Goal: Transaction & Acquisition: Purchase product/service

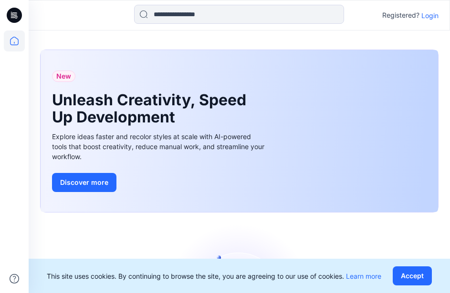
click at [432, 16] on p "Login" at bounding box center [429, 15] width 17 height 10
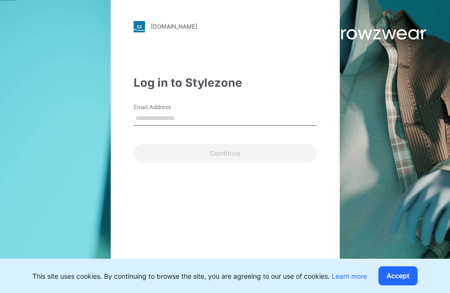
click at [201, 124] on input "Email Address" at bounding box center [224, 119] width 183 height 14
type input "**********"
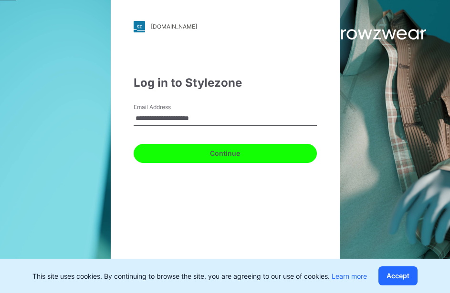
click at [232, 158] on button "Continue" at bounding box center [224, 153] width 183 height 19
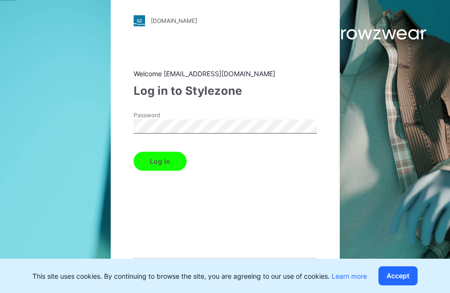
click at [133, 152] on button "Log in" at bounding box center [159, 161] width 53 height 19
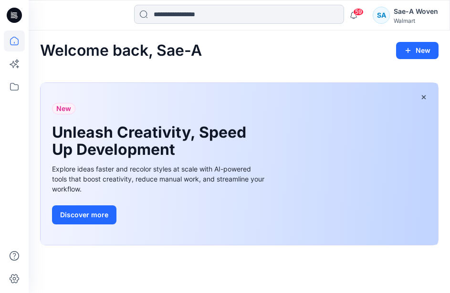
click at [219, 16] on input at bounding box center [239, 14] width 210 height 19
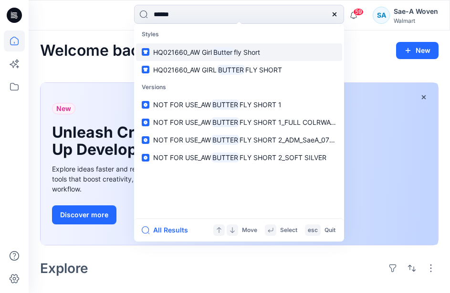
type input "******"
click at [212, 50] on span "HQ021660_AW Girl" at bounding box center [182, 52] width 59 height 8
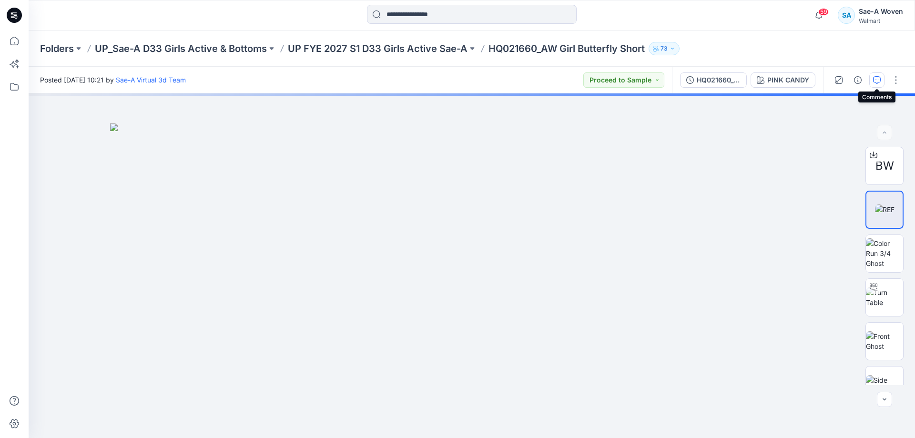
click at [449, 84] on button "button" at bounding box center [876, 79] width 15 height 15
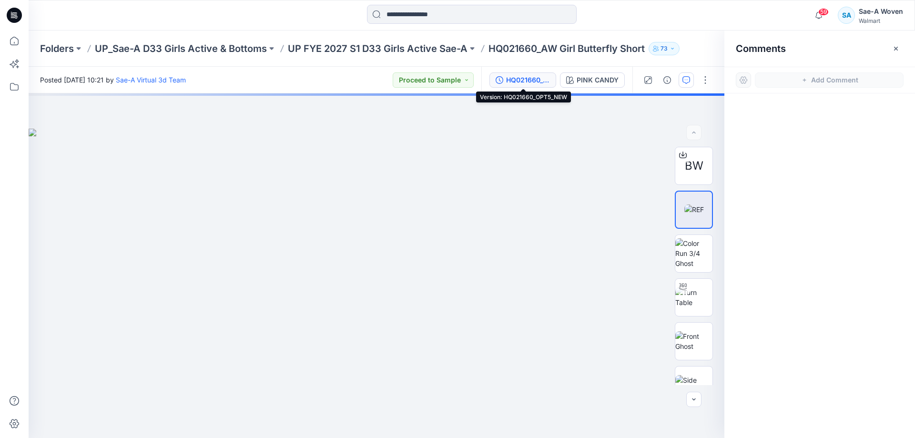
click at [449, 86] on button "HQ021660_OPT5_NEW" at bounding box center [523, 79] width 67 height 15
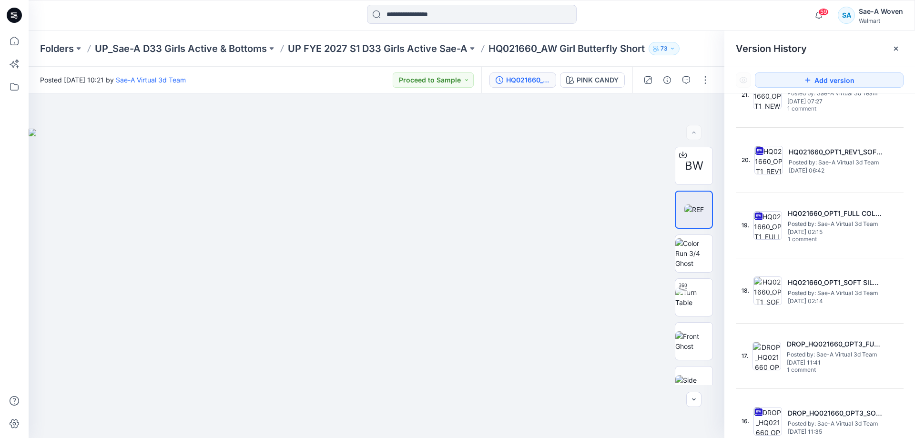
scroll to position [238, 0]
